Goal: Information Seeking & Learning: Learn about a topic

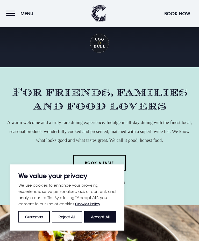
scroll to position [611, 0]
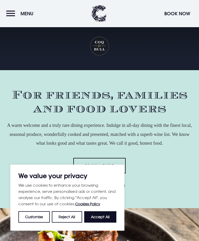
scroll to position [0, 0]
click at [12, 13] on button "Menu" at bounding box center [21, 13] width 30 height 11
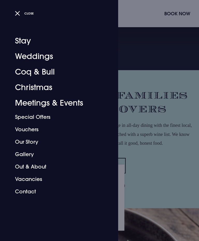
click at [26, 42] on link "Stay" at bounding box center [56, 41] width 82 height 16
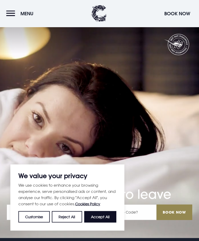
scroll to position [681, 0]
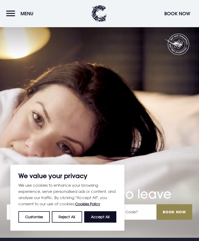
scroll to position [1, 0]
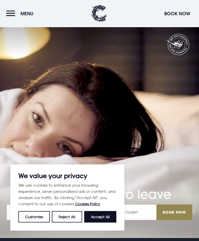
scroll to position [1924, 0]
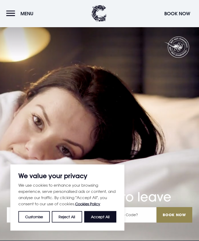
scroll to position [0, 0]
click at [96, 216] on button "Accept All" at bounding box center [100, 216] width 32 height 11
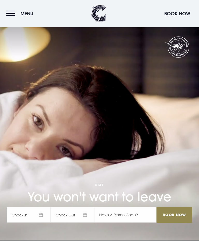
checkbox input "true"
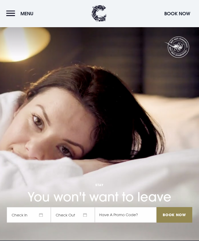
scroll to position [2539, 0]
